Goal: Task Accomplishment & Management: Complete application form

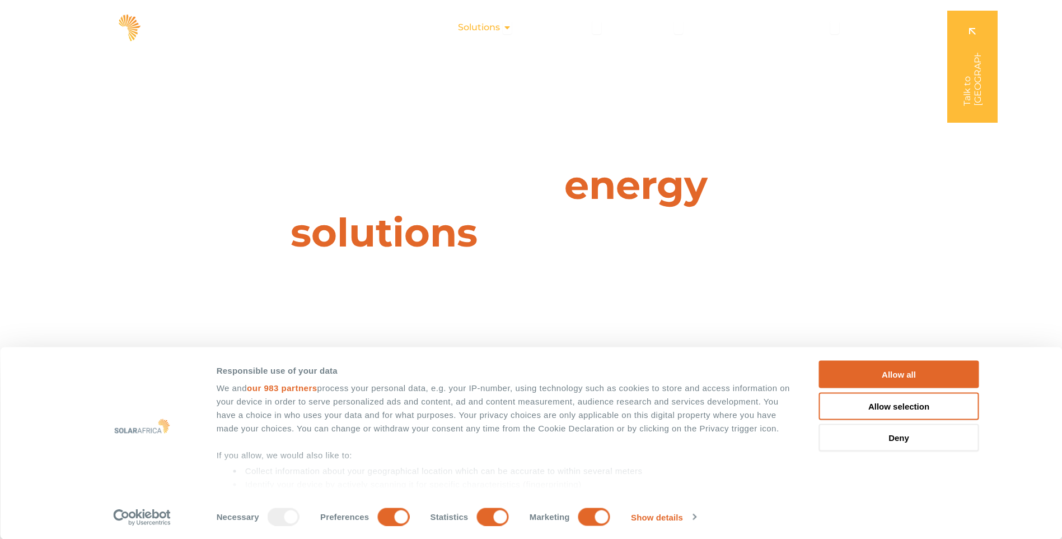
click at [508, 28] on icon "Menu" at bounding box center [507, 27] width 9 height 9
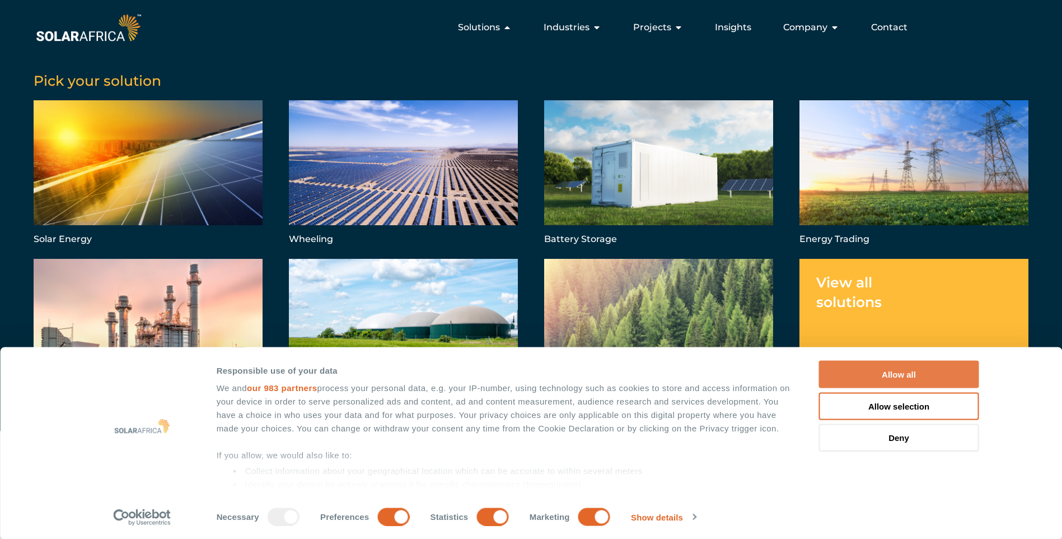
click at [897, 380] on button "Allow all" at bounding box center [899, 374] width 160 height 27
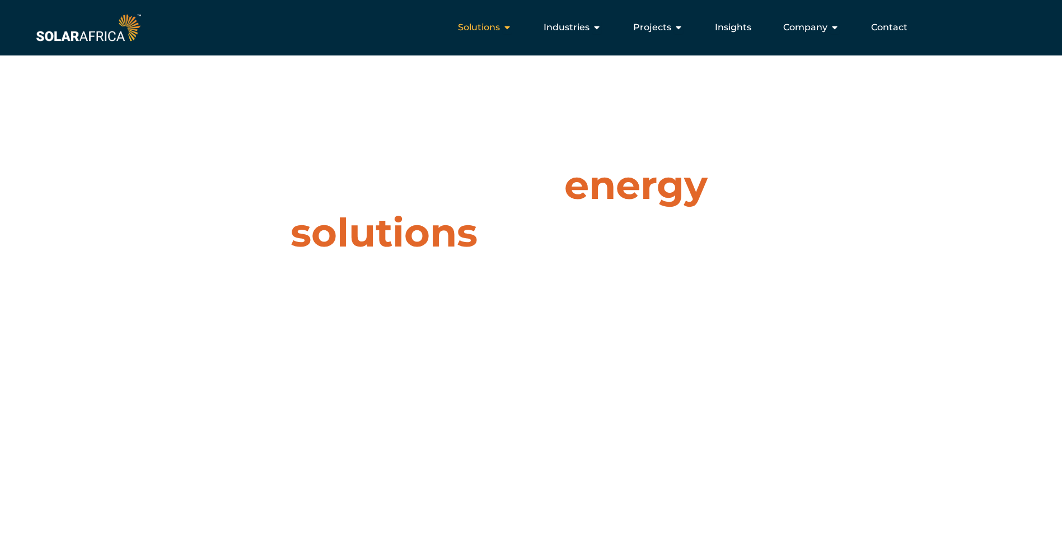
click at [500, 27] on span "Solutions" at bounding box center [479, 27] width 42 height 13
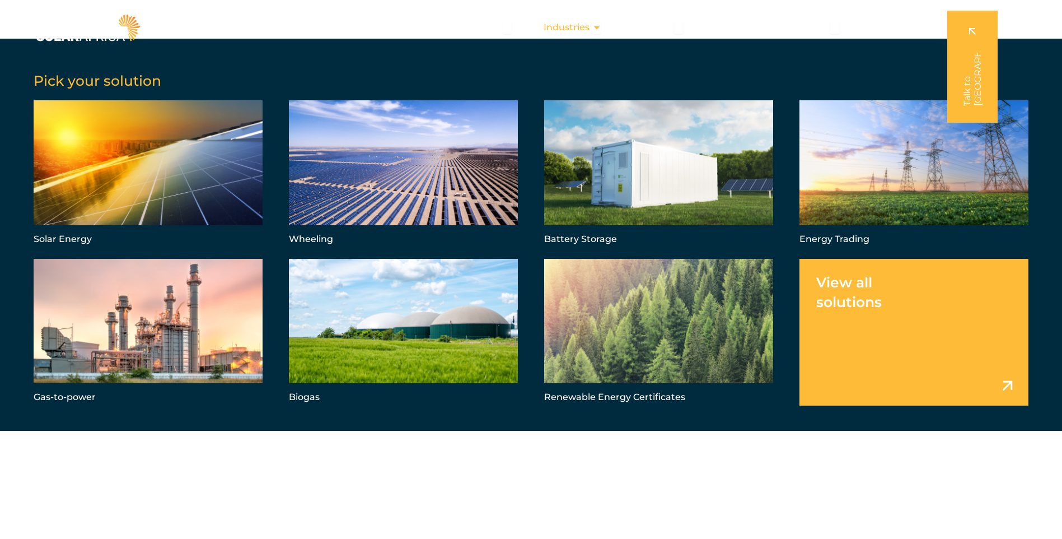
click at [592, 27] on div "Industries Close Industries Open Industries" at bounding box center [573, 27] width 76 height 22
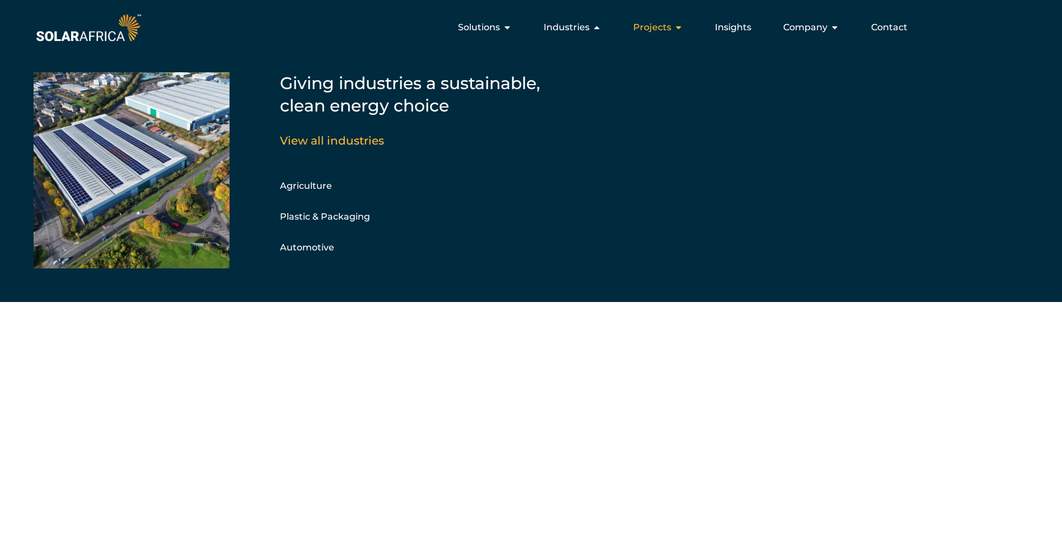
click at [678, 29] on icon "Menu" at bounding box center [678, 27] width 9 height 9
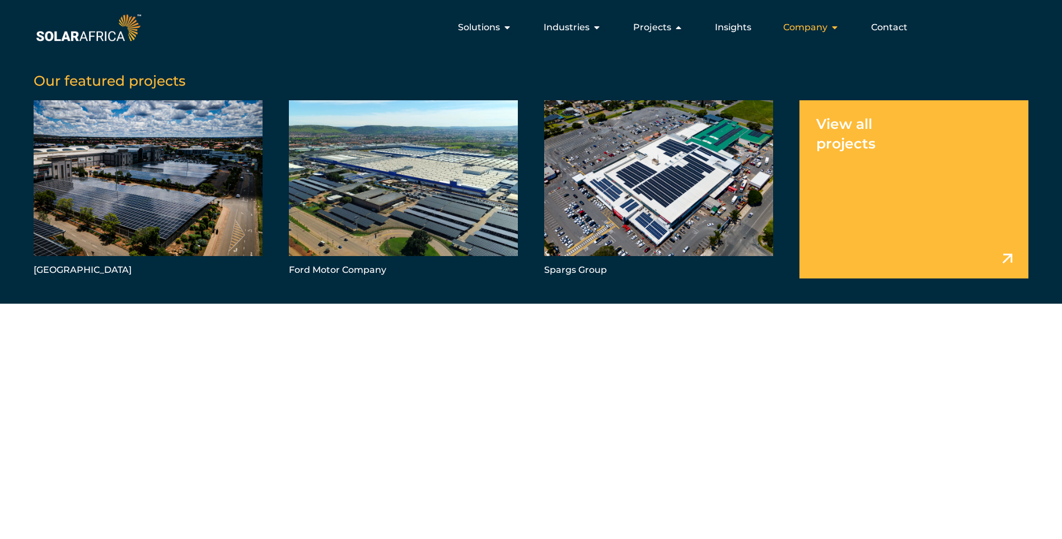
click at [837, 27] on icon "Menu" at bounding box center [834, 27] width 9 height 9
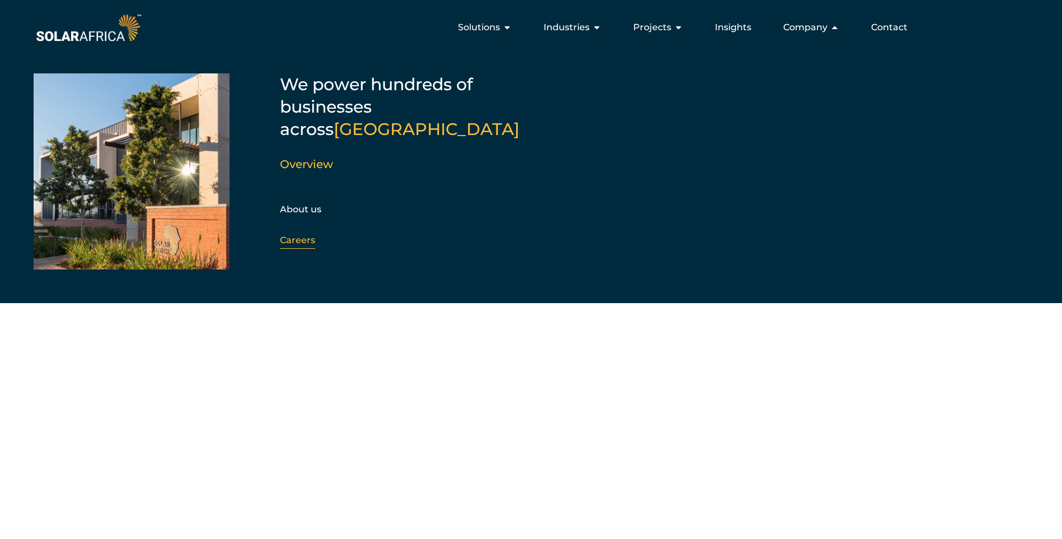
click at [307, 235] on link "Careers" at bounding box center [297, 240] width 35 height 11
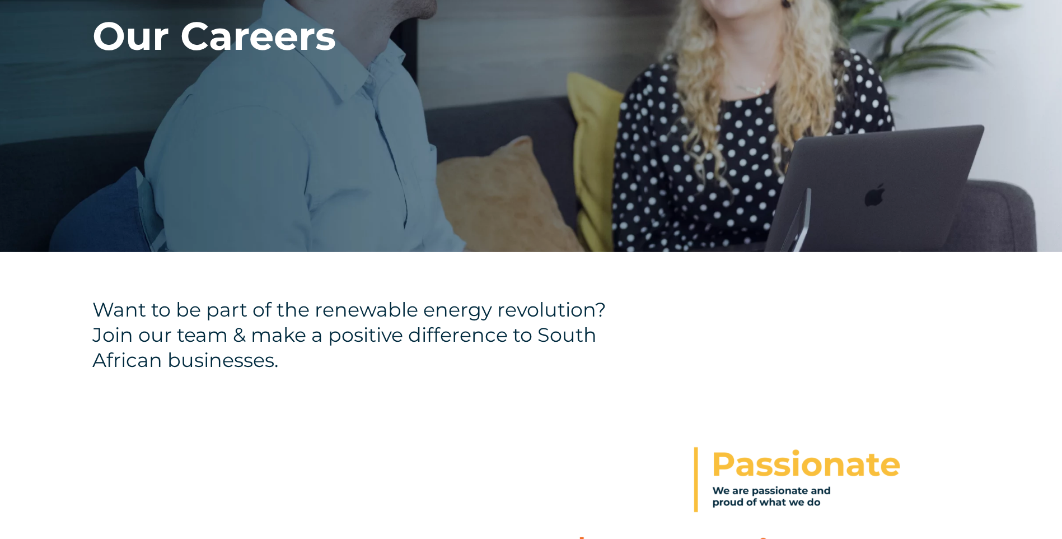
scroll to position [266, 0]
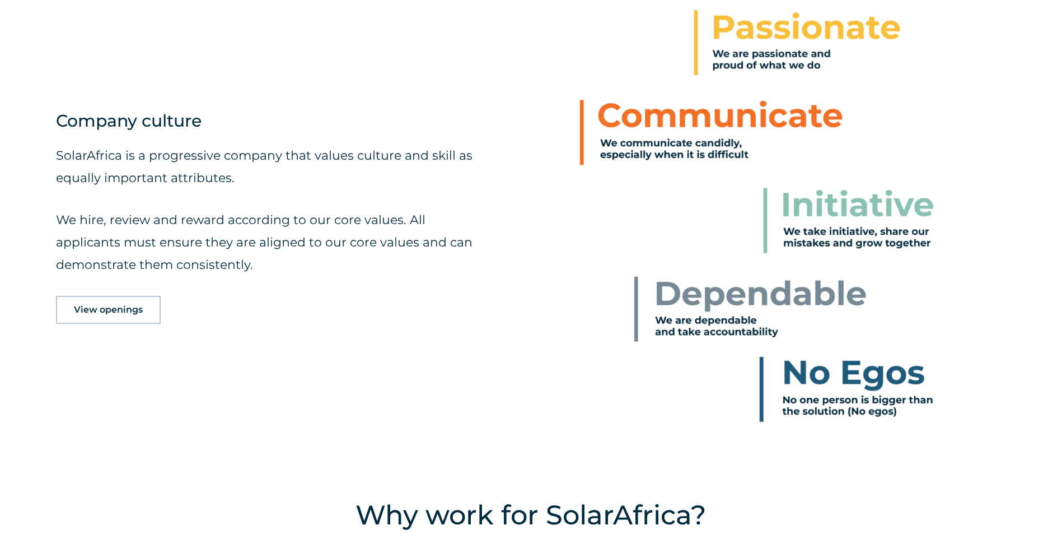
click at [133, 307] on span "View openings" at bounding box center [108, 309] width 69 height 9
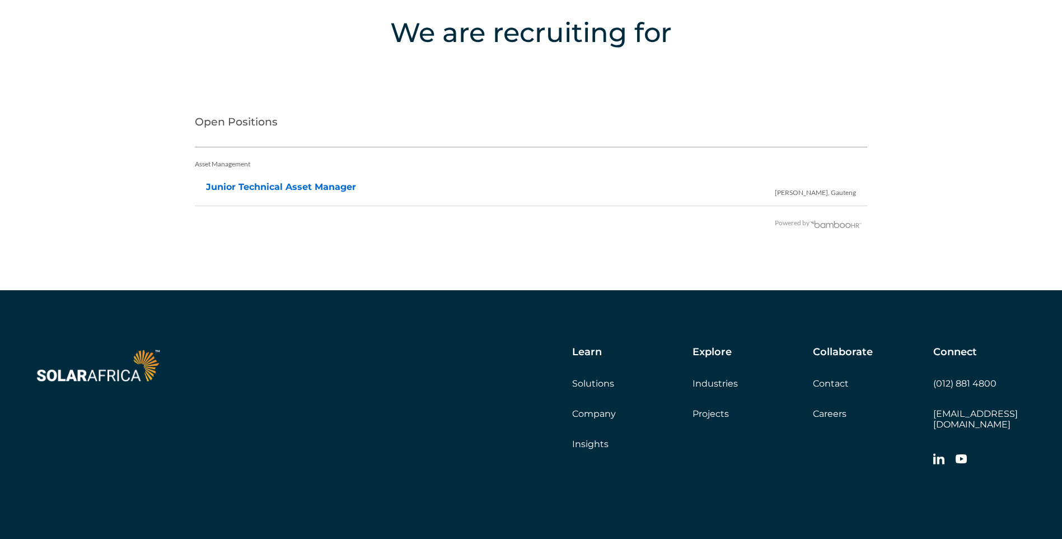
scroll to position [2299, 0]
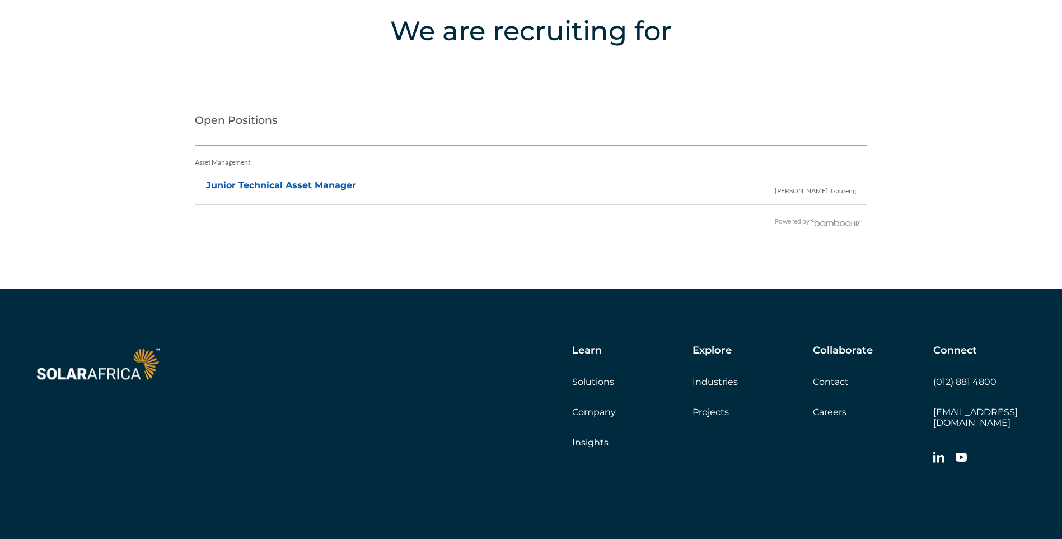
click at [300, 188] on link "Junior Technical Asset Manager" at bounding box center [281, 185] width 150 height 11
